Goal: Information Seeking & Learning: Learn about a topic

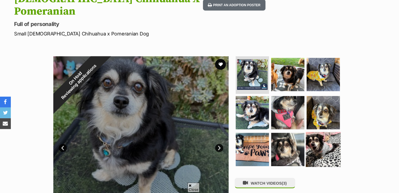
click at [321, 145] on img at bounding box center [323, 149] width 35 height 35
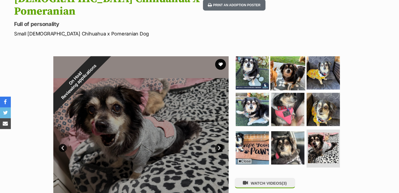
click at [292, 64] on img at bounding box center [287, 72] width 35 height 35
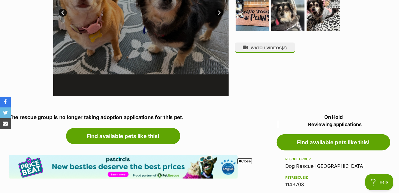
scroll to position [108, 0]
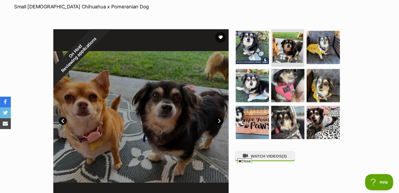
click at [216, 117] on link "Next" at bounding box center [219, 121] width 8 height 8
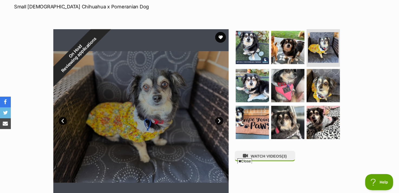
click at [216, 117] on link "Next" at bounding box center [219, 121] width 8 height 8
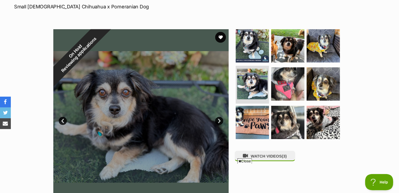
click at [216, 117] on link "Next" at bounding box center [219, 121] width 8 height 8
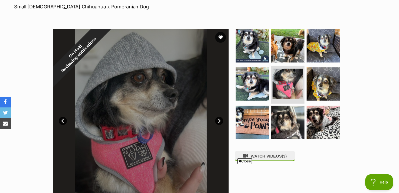
click at [216, 117] on link "Next" at bounding box center [219, 121] width 8 height 8
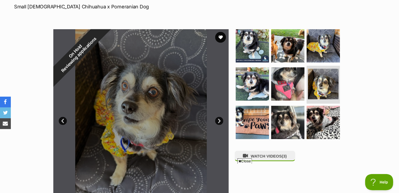
click at [216, 117] on link "Next" at bounding box center [219, 121] width 8 height 8
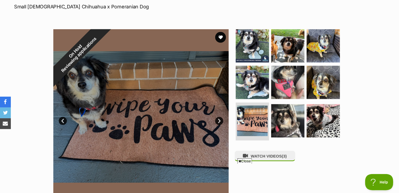
click at [216, 117] on link "Next" at bounding box center [219, 121] width 8 height 8
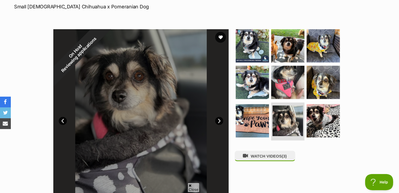
click at [216, 117] on link "Next" at bounding box center [219, 121] width 8 height 8
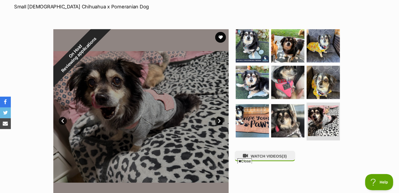
click at [216, 117] on link "Next" at bounding box center [219, 121] width 8 height 8
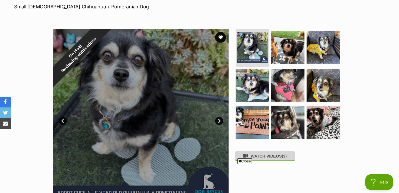
click at [260, 151] on button "WATCH VIDEOS (3)" at bounding box center [264, 156] width 61 height 11
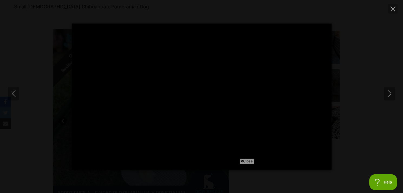
type input "100"
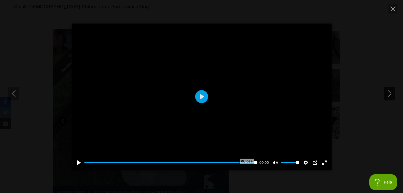
click at [386, 93] on icon "Next" at bounding box center [389, 93] width 7 height 7
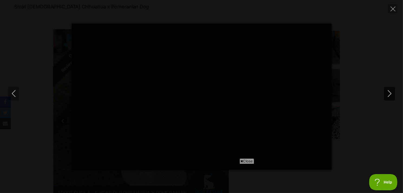
type input "100"
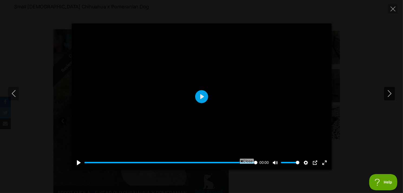
click at [389, 95] on icon "Next" at bounding box center [389, 93] width 4 height 7
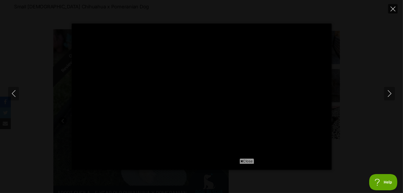
click at [390, 7] on icon "Close" at bounding box center [392, 8] width 5 height 5
type input "67.27"
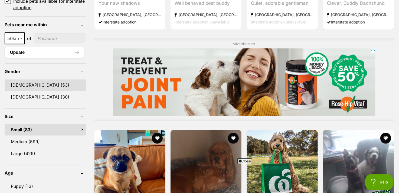
scroll to position [407, 0]
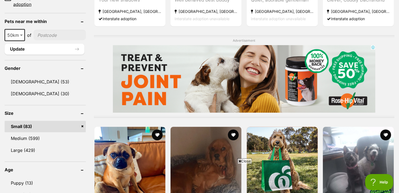
click at [53, 36] on input"] "postcode" at bounding box center [60, 35] width 52 height 10
type input"] "2478"
click at [22, 35] on span at bounding box center [21, 35] width 5 height 12
select select "250"
click at [47, 47] on button "Update" at bounding box center [45, 49] width 80 height 11
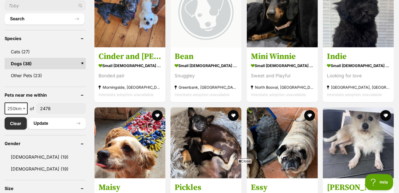
scroll to position [189, 0]
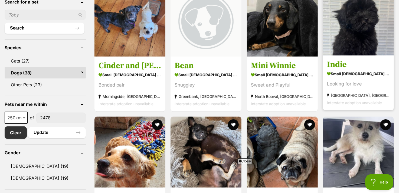
click at [350, 33] on img at bounding box center [358, 20] width 71 height 71
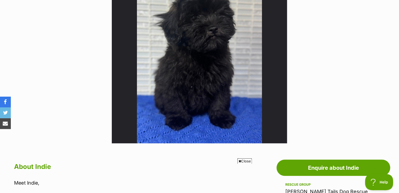
scroll to position [135, 0]
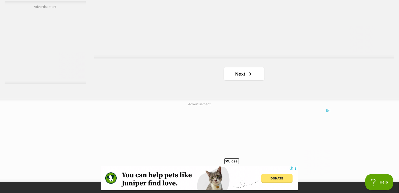
scroll to position [1055, 0]
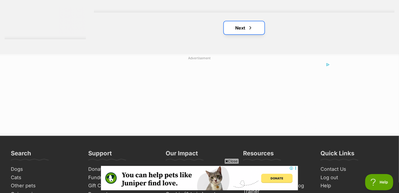
click at [254, 28] on link "Next" at bounding box center [244, 27] width 41 height 13
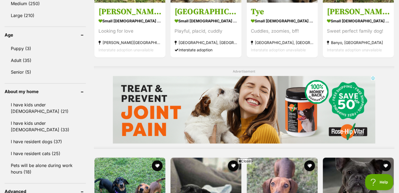
scroll to position [352, 0]
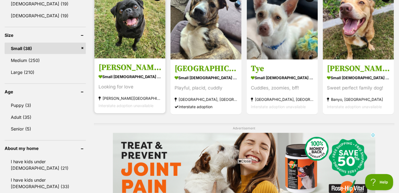
click at [105, 69] on h3 "Henry" at bounding box center [129, 67] width 63 height 10
